Goal: Navigation & Orientation: Find specific page/section

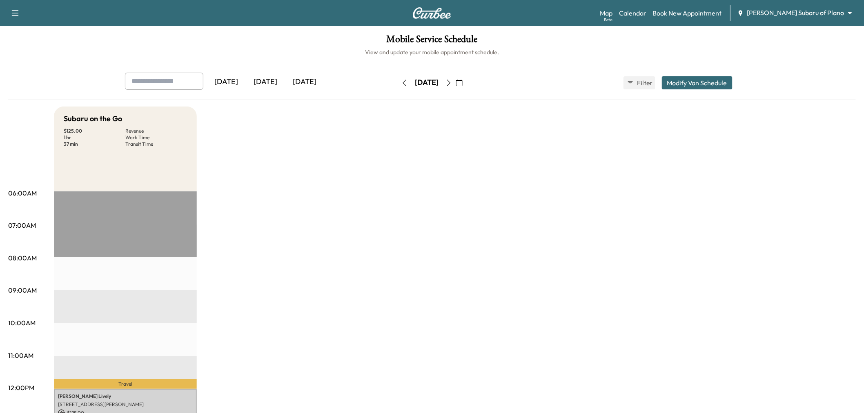
click at [263, 84] on div "[DATE]" at bounding box center [265, 82] width 39 height 19
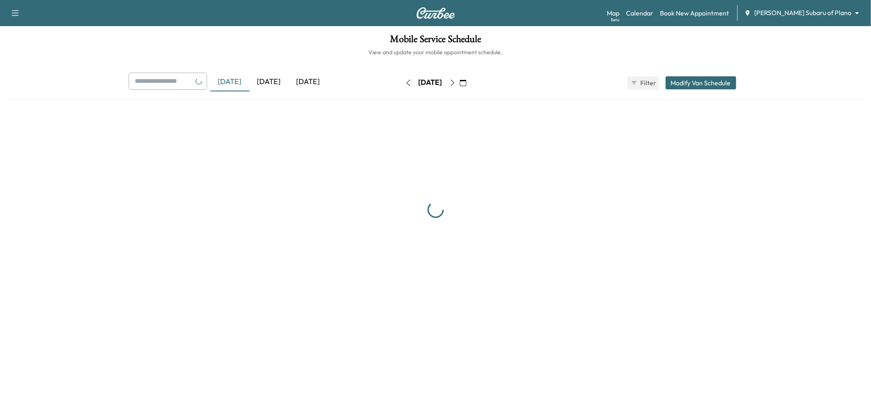
click at [263, 84] on div "[DATE]" at bounding box center [269, 82] width 39 height 19
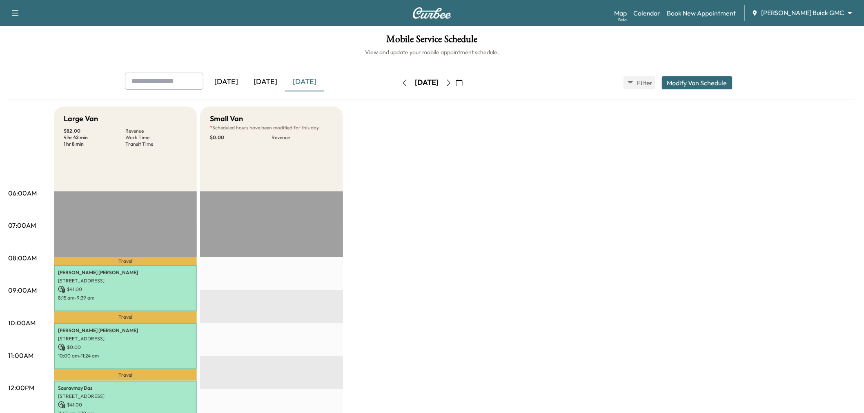
click at [259, 80] on div "[DATE]" at bounding box center [265, 82] width 39 height 19
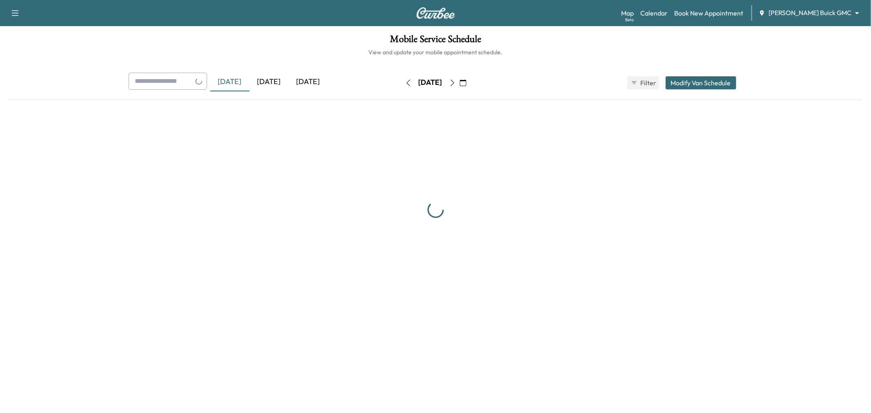
click at [259, 80] on div "[DATE]" at bounding box center [269, 82] width 39 height 19
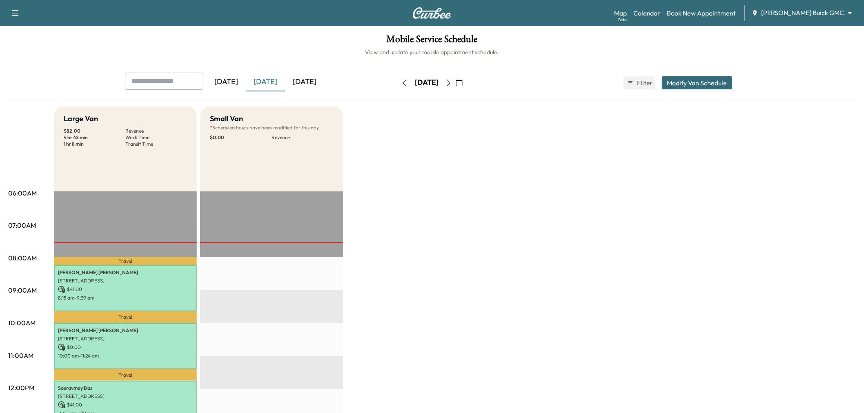
scroll to position [91, 0]
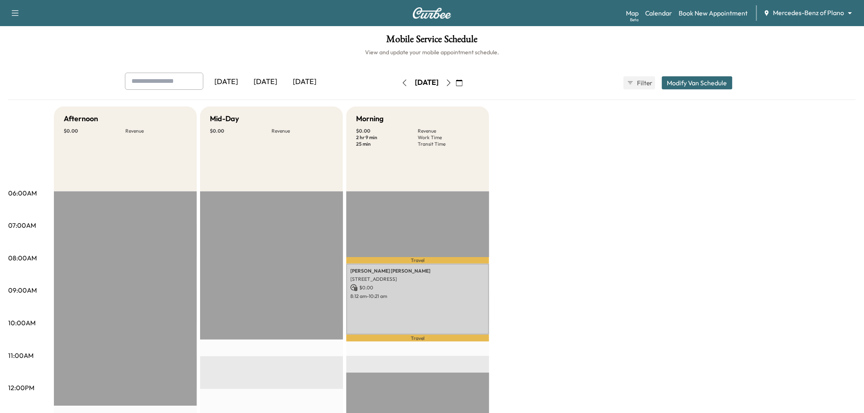
click at [275, 79] on div "[DATE]" at bounding box center [265, 82] width 39 height 19
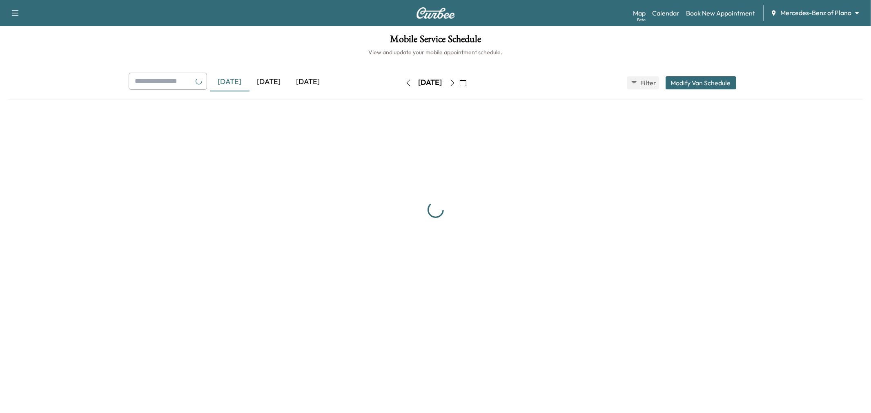
click at [275, 79] on div "[DATE]" at bounding box center [269, 82] width 39 height 19
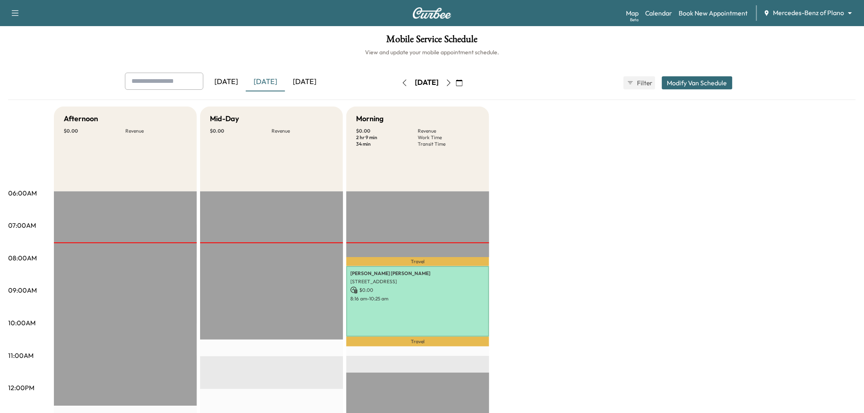
click at [641, 203] on div "Afternoon $ 0.00 Revenue EST Start Mid-Day $ 0.00 Revenue EST Start Morning $ 0…" at bounding box center [455, 413] width 802 height 613
click at [606, 170] on div "Afternoon $ 0.00 Revenue EST Start Mid-Day $ 0.00 Revenue EST Start Morning $ 0…" at bounding box center [455, 413] width 802 height 613
